Goal: Ask a question

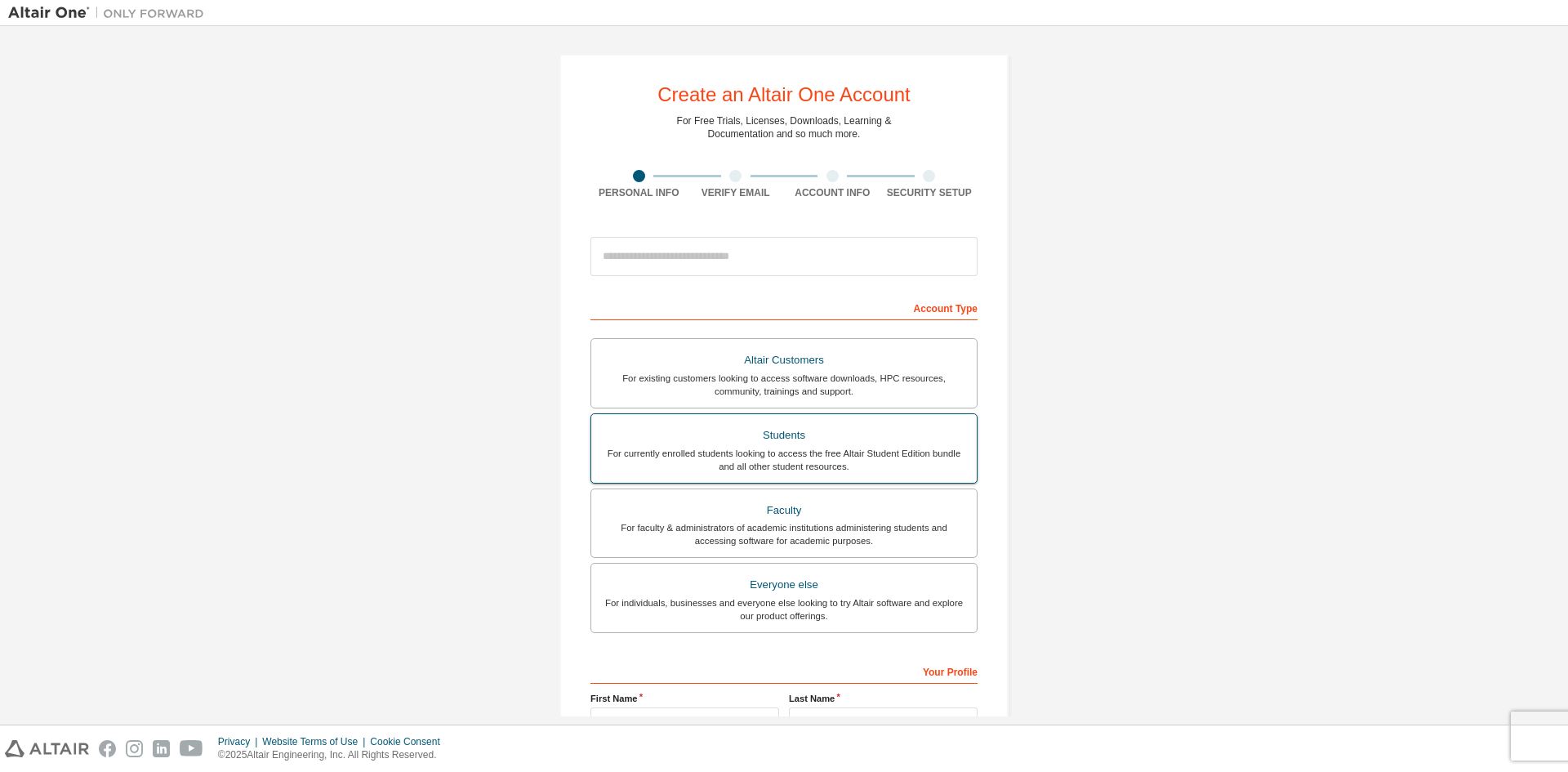
click at [772, 430] on div "Students" at bounding box center [784, 435] width 366 height 23
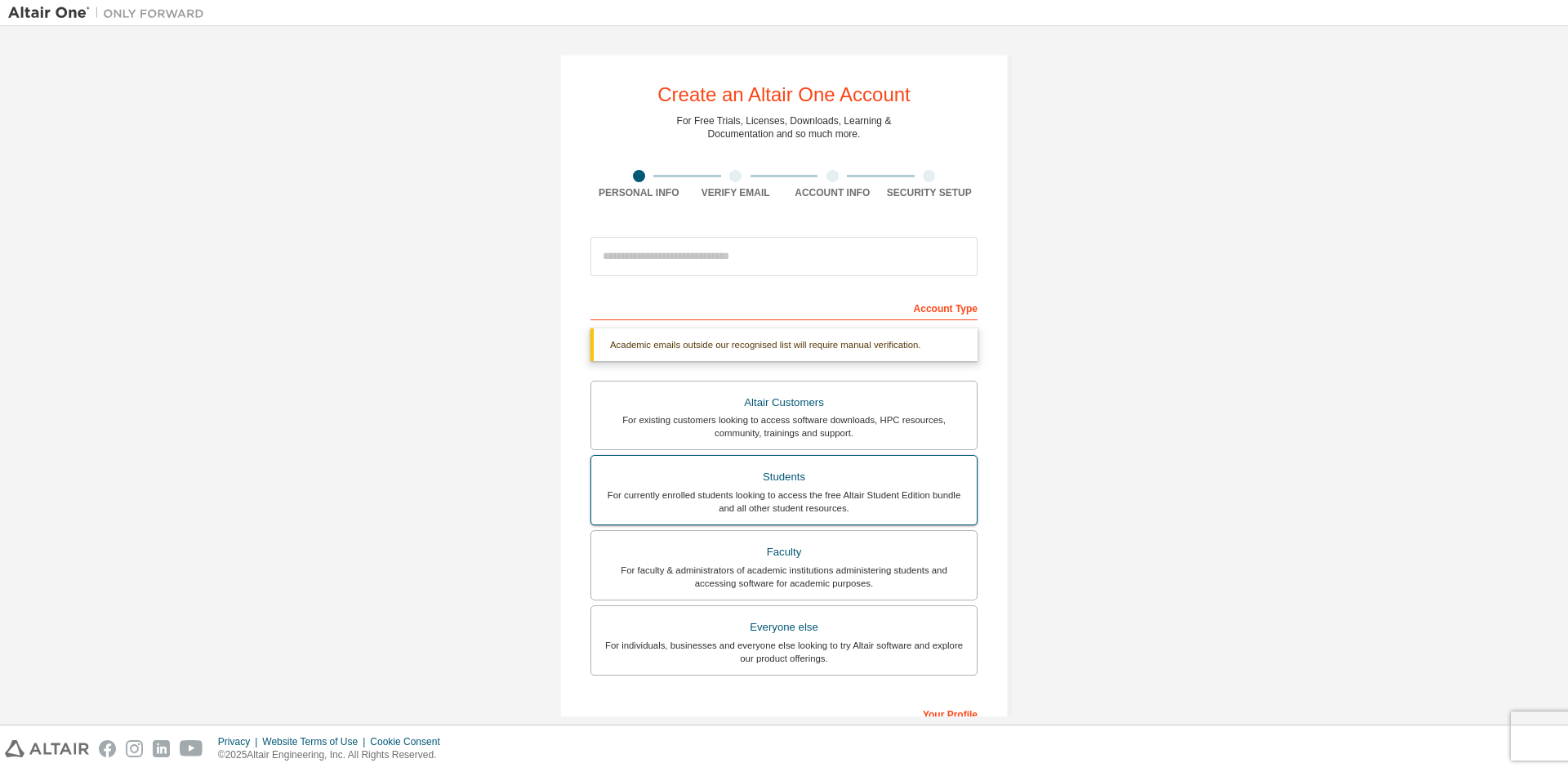
click at [782, 471] on div "Students" at bounding box center [784, 477] width 366 height 23
click at [786, 462] on label "Students For currently enrolled students looking to access the free Altair Stud…" at bounding box center [784, 490] width 387 height 71
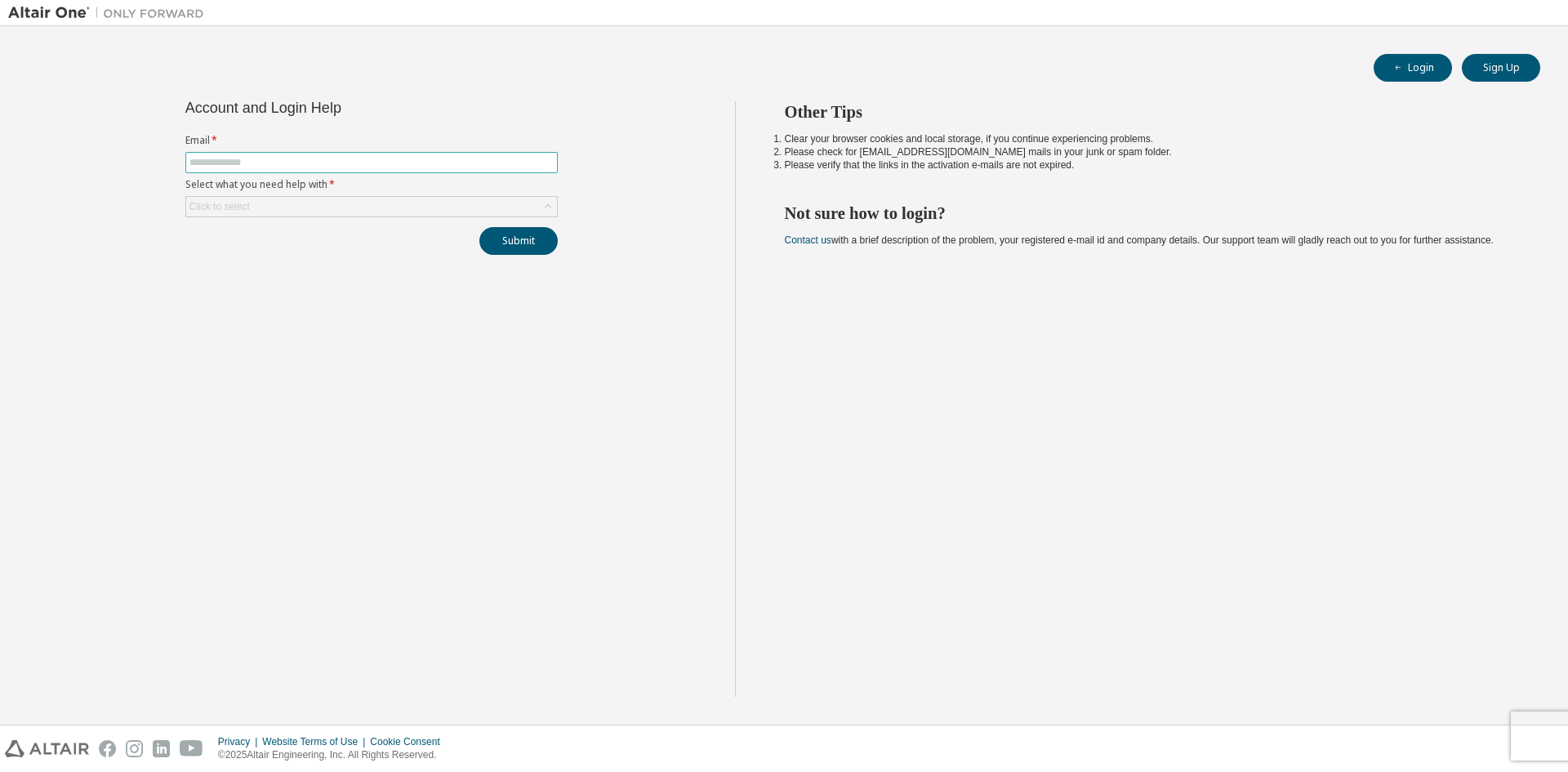
click at [278, 166] on input "text" at bounding box center [371, 162] width 364 height 13
type input "**********"
click at [542, 204] on icon at bounding box center [549, 207] width 17 height 17
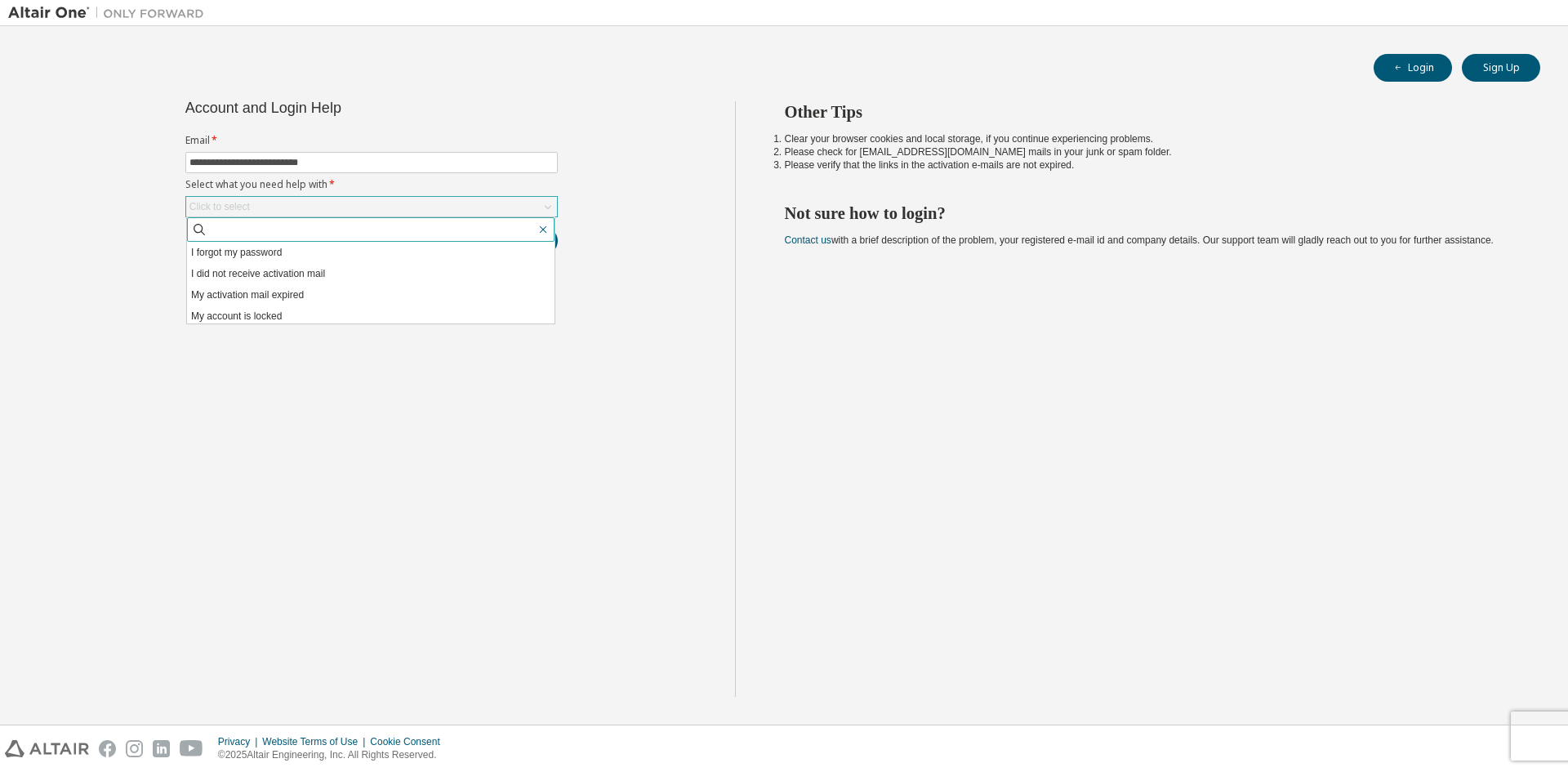
drag, startPoint x: 542, startPoint y: 232, endPoint x: 534, endPoint y: 234, distance: 8.2
click at [541, 232] on icon "button" at bounding box center [543, 229] width 13 height 13
click at [546, 232] on icon "button" at bounding box center [544, 230] width 7 height 7
click at [547, 228] on icon "button" at bounding box center [543, 229] width 13 height 13
click at [622, 236] on div "**********" at bounding box center [371, 398] width 727 height 595
